Goal: Check status: Check status

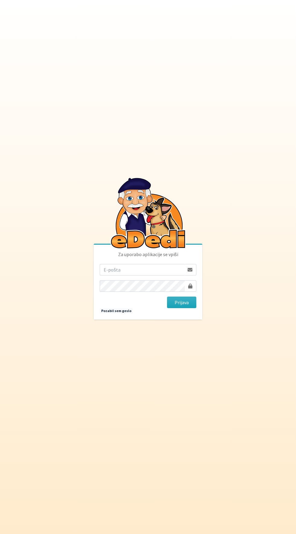
click at [107, 276] on input "email" at bounding box center [142, 269] width 85 height 11
type input "korosak.rajko@gmail.com"
click at [167, 297] on button "Prijava" at bounding box center [181, 302] width 29 height 11
click at [191, 308] on button "Prijava" at bounding box center [181, 302] width 29 height 11
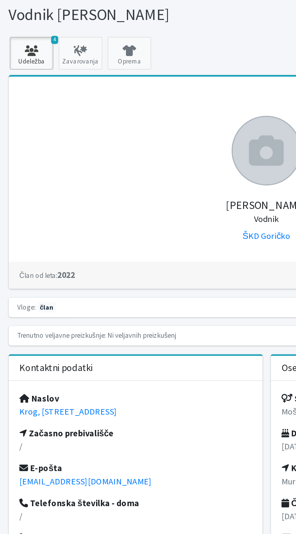
click at [12, 46] on icon at bounding box center [17, 47] width 21 height 6
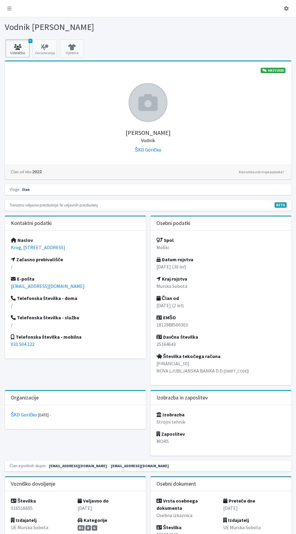
click at [6, 44] on link "4 Udeležba" at bounding box center [17, 48] width 24 height 18
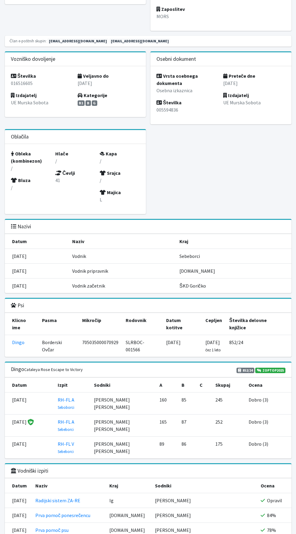
scroll to position [520, 0]
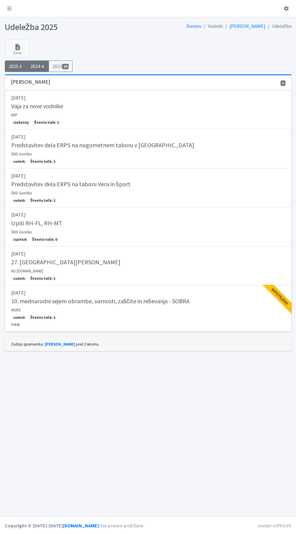
click at [37, 66] on link "2024 6" at bounding box center [38, 65] width 22 height 11
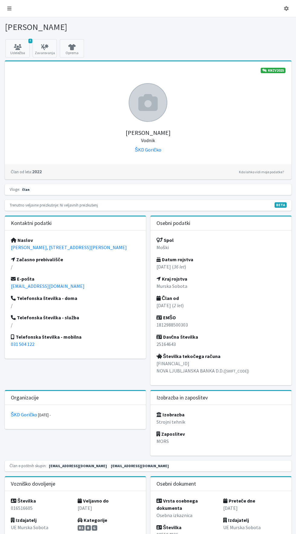
click at [9, 8] on icon at bounding box center [9, 8] width 4 height 5
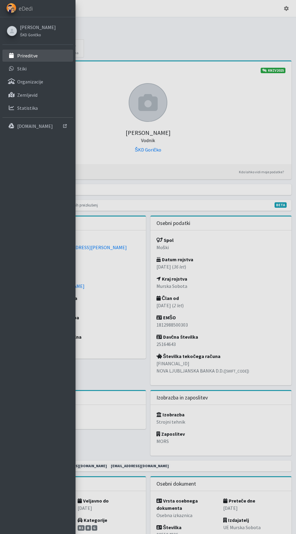
click at [17, 56] on link "Prireditve" at bounding box center [37, 56] width 71 height 12
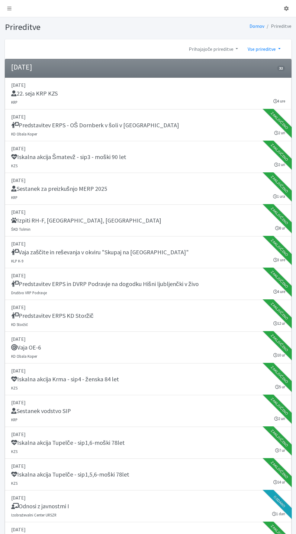
click at [256, 46] on link "Vse prireditve" at bounding box center [264, 49] width 42 height 12
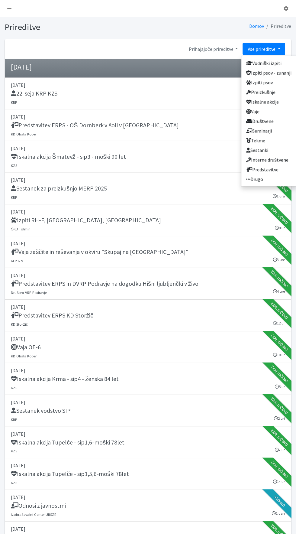
click at [144, 44] on div "Prihajajoče prireditve 2026 2025 2024 2023 2022" at bounding box center [148, 49] width 287 height 20
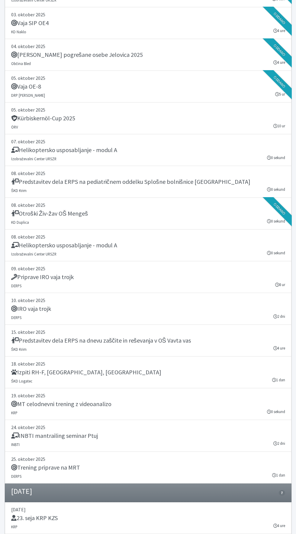
scroll to position [1398, 0]
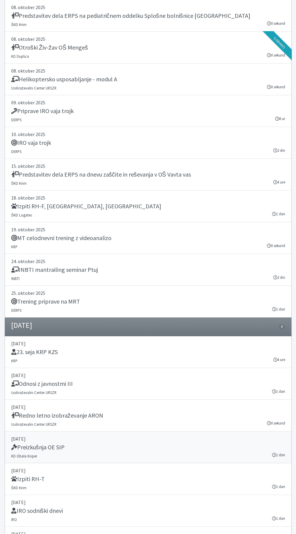
click at [32, 448] on h5 "Preizkušnja OE SIP" at bounding box center [38, 447] width 54 height 7
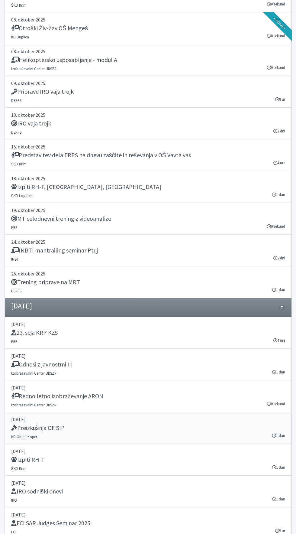
scroll to position [1441, 0]
